Goal: Entertainment & Leisure: Browse casually

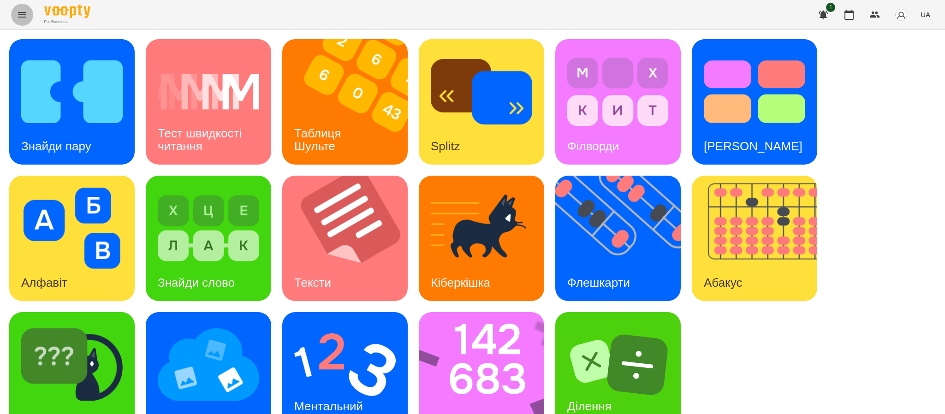
click at [25, 9] on icon "Menu" at bounding box center [22, 14] width 11 height 11
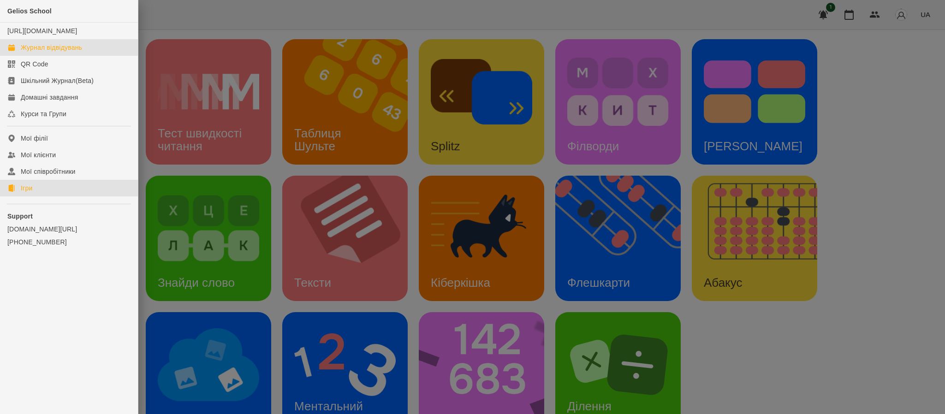
click at [48, 52] on link "Журнал відвідувань" at bounding box center [69, 47] width 138 height 17
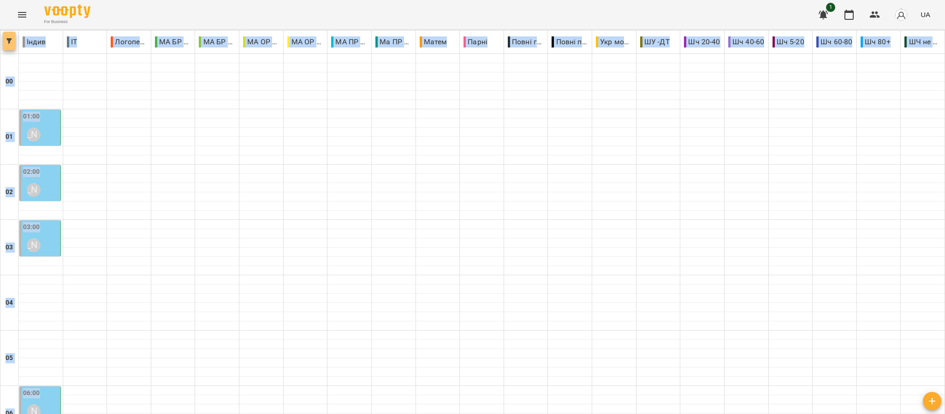
click at [5, 48] on button "button" at bounding box center [9, 41] width 13 height 18
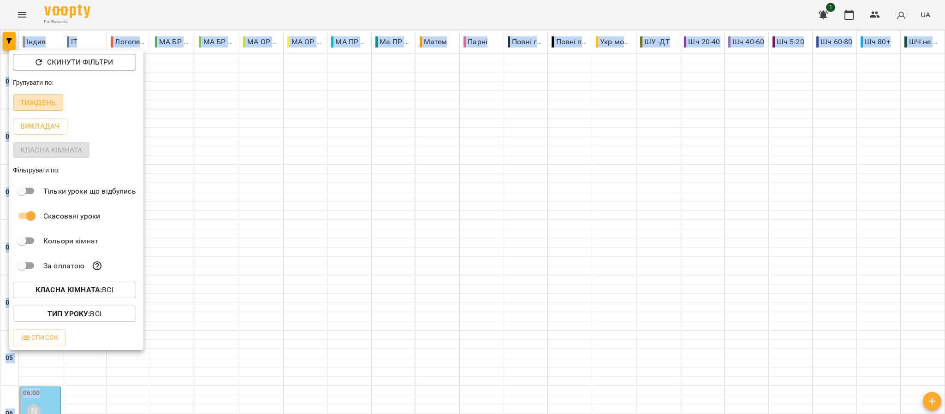
click at [42, 101] on p "Тиждень" at bounding box center [38, 102] width 36 height 11
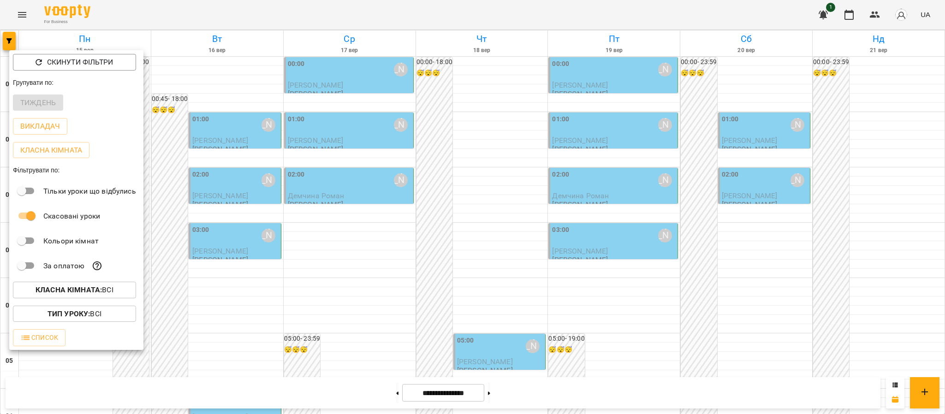
click at [937, 153] on div at bounding box center [472, 207] width 945 height 414
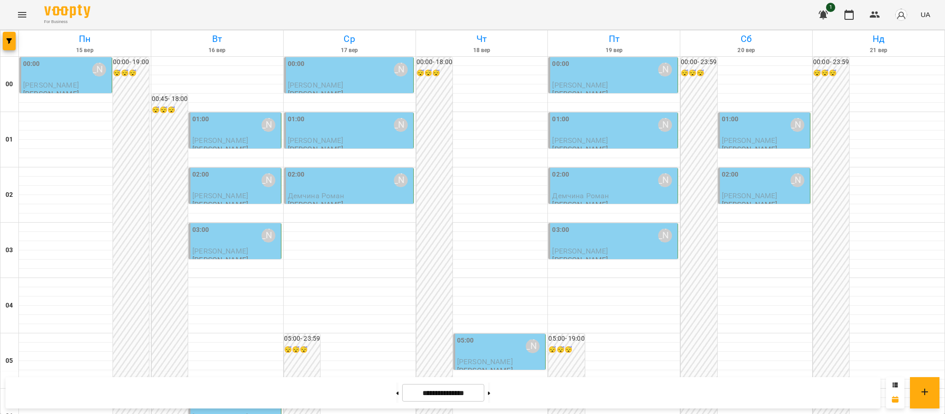
click at [24, 10] on icon "Menu" at bounding box center [22, 14] width 11 height 11
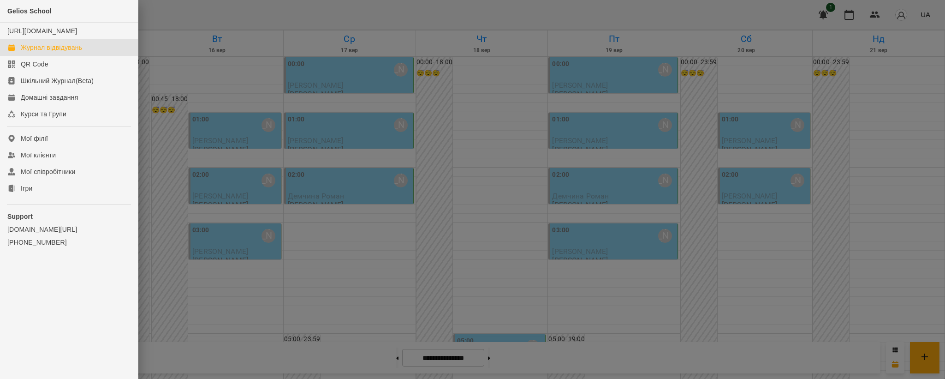
click at [25, 15] on div "Gelios School" at bounding box center [69, 11] width 138 height 23
click at [32, 197] on link "Ігри" at bounding box center [69, 188] width 138 height 17
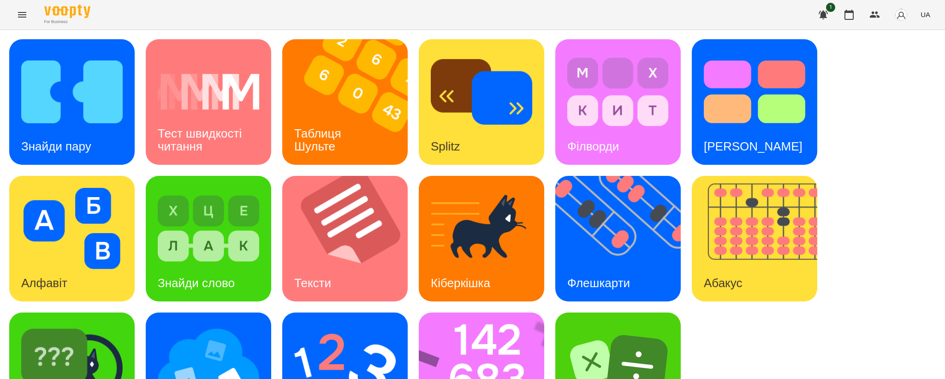
scroll to position [68, 0]
click at [406, 353] on div "Ментальний рахунок" at bounding box center [344, 374] width 125 height 125
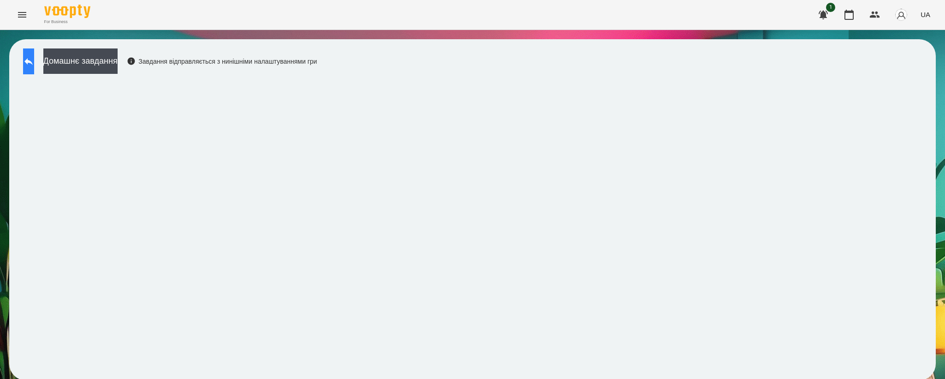
click at [30, 58] on button at bounding box center [28, 61] width 11 height 26
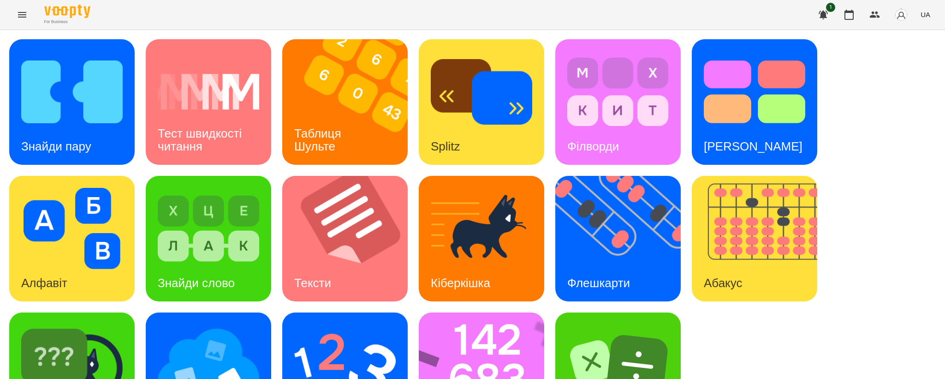
scroll to position [68, 0]
click at [234, 324] on img at bounding box center [208, 364] width 101 height 81
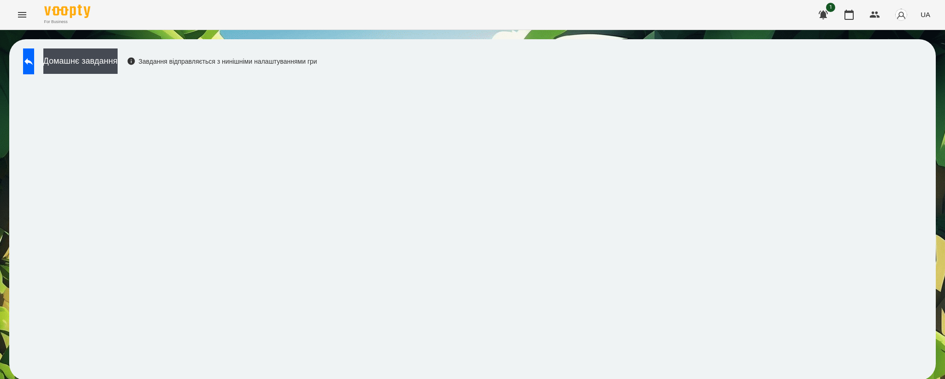
scroll to position [1, 0]
